Goal: Use online tool/utility: Utilize a website feature to perform a specific function

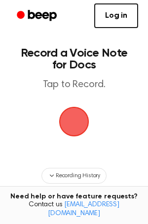
click at [77, 125] on span "button" at bounding box center [73, 121] width 33 height 33
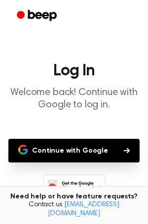
click at [111, 153] on button "Continue with Google" at bounding box center [73, 151] width 131 height 24
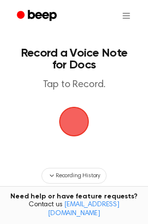
click at [79, 116] on span "button" at bounding box center [74, 122] width 30 height 30
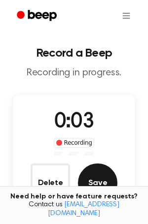
click at [91, 185] on button "Save" at bounding box center [97, 182] width 39 height 39
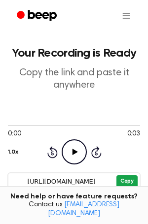
click at [123, 180] on button "Copy" at bounding box center [126, 181] width 21 height 12
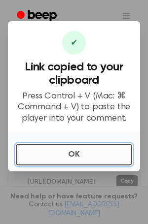
click at [49, 151] on button "OK" at bounding box center [74, 155] width 116 height 22
